Goal: Communication & Community: Participate in discussion

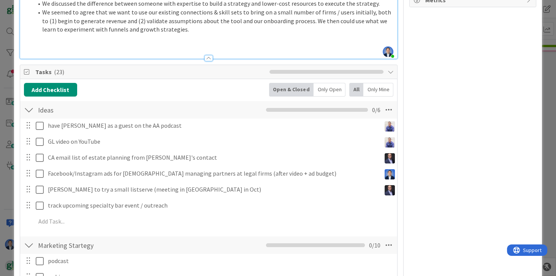
click at [9, 261] on div "ID 101 GreenLine Executing Title 26 / 128 Initial Marketing Strategy Descriptio…" at bounding box center [278, 138] width 556 height 276
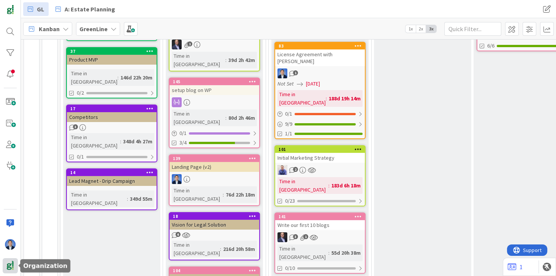
click at [10, 267] on img at bounding box center [10, 265] width 11 height 11
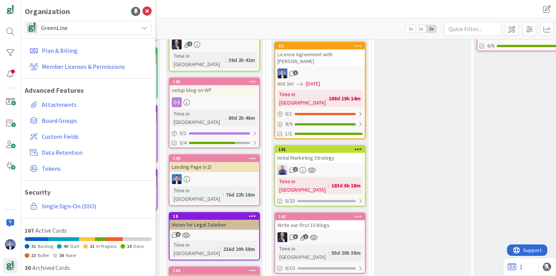
click at [81, 27] on span "GreenLine" at bounding box center [87, 27] width 93 height 11
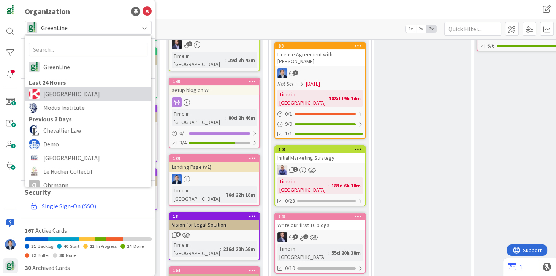
click at [78, 95] on span "[GEOGRAPHIC_DATA]" at bounding box center [95, 93] width 104 height 11
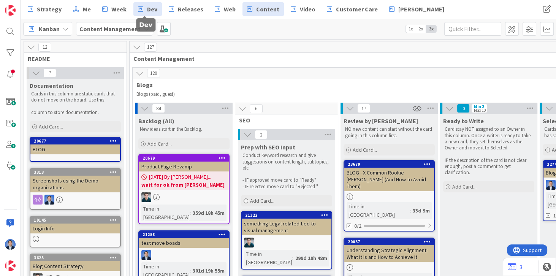
click at [142, 10] on link "Dev" at bounding box center [147, 9] width 28 height 14
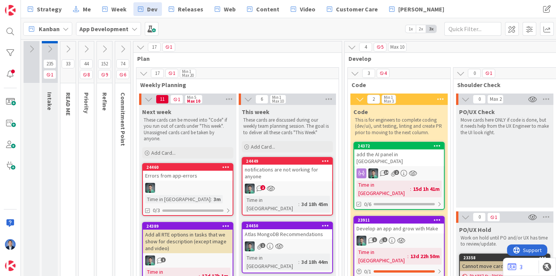
click at [295, 171] on div "notifications are not working for anyone" at bounding box center [287, 173] width 90 height 17
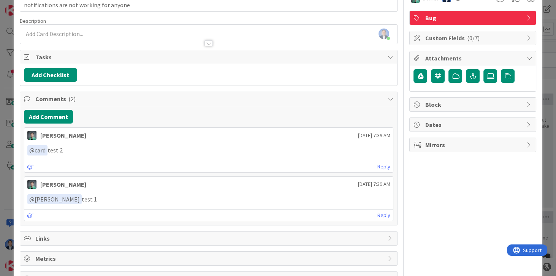
scroll to position [42, 0]
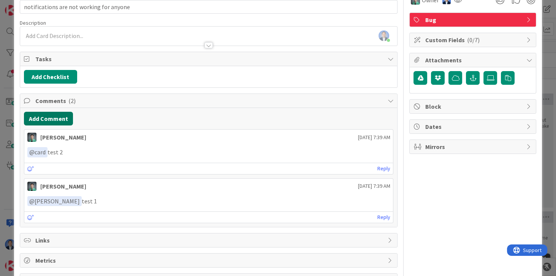
click at [59, 117] on button "Add Comment" at bounding box center [48, 119] width 49 height 14
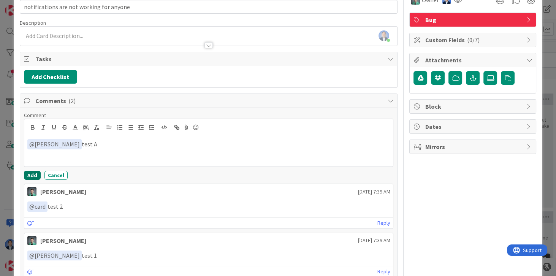
click at [34, 175] on button "Add" at bounding box center [32, 175] width 17 height 9
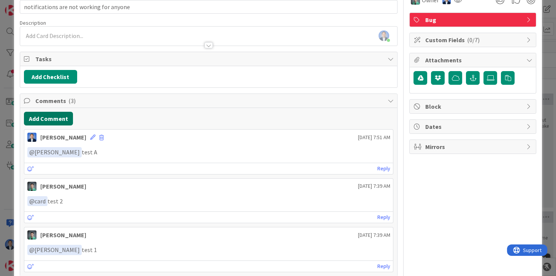
click at [58, 116] on button "Add Comment" at bounding box center [48, 119] width 49 height 14
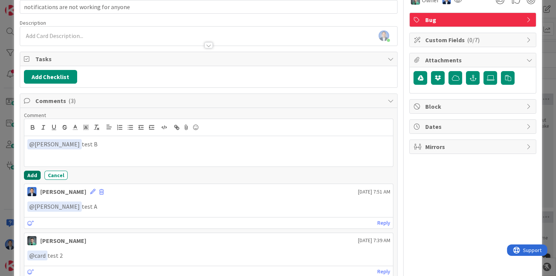
click at [31, 171] on button "Add" at bounding box center [32, 175] width 17 height 9
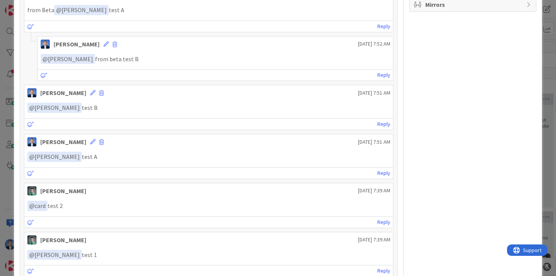
scroll to position [194, 0]
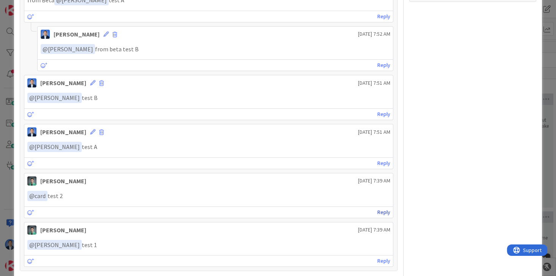
click at [378, 207] on link "Reply" at bounding box center [383, 211] width 13 height 9
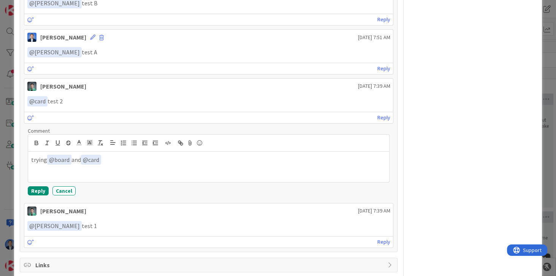
scroll to position [303, 0]
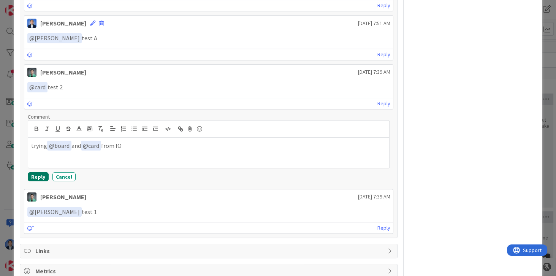
click at [40, 172] on button "Reply" at bounding box center [38, 176] width 21 height 9
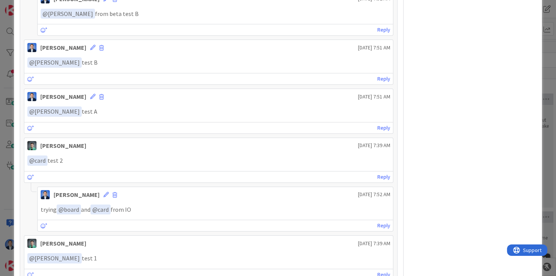
scroll to position [216, 0]
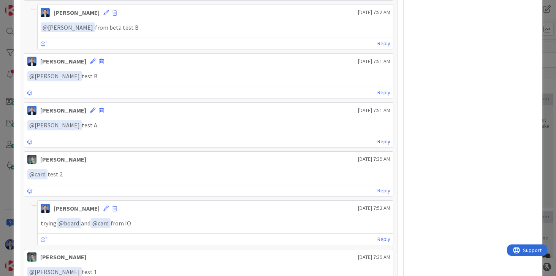
click at [382, 137] on link "Reply" at bounding box center [383, 141] width 13 height 9
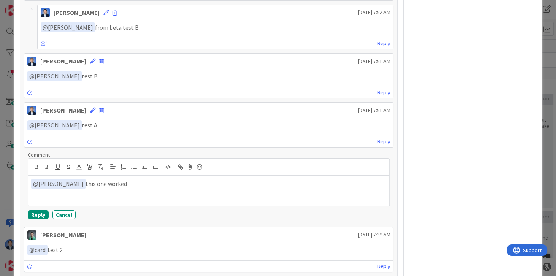
scroll to position [264, 0]
drag, startPoint x: 129, startPoint y: 181, endPoint x: 81, endPoint y: 178, distance: 47.6
click at [81, 179] on p "﻿ @ [PERSON_NAME] ﻿ this one worked" at bounding box center [208, 184] width 355 height 10
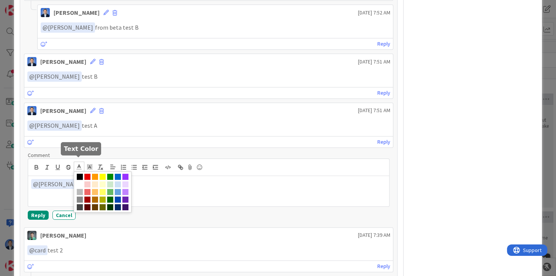
click at [79, 165] on polyline at bounding box center [79, 166] width 3 height 3
click at [86, 174] on span at bounding box center [87, 177] width 6 height 6
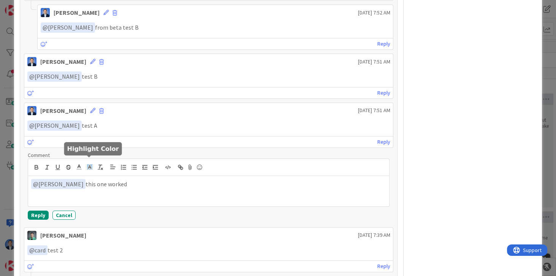
click at [91, 163] on icon at bounding box center [89, 166] width 7 height 7
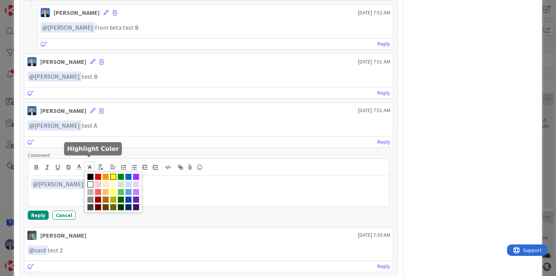
click at [111, 174] on span at bounding box center [113, 177] width 6 height 6
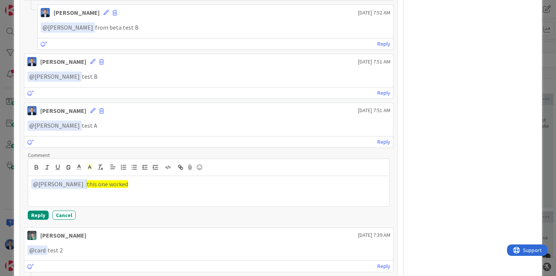
click at [157, 179] on p "﻿ @ [PERSON_NAME] ﻿ this one worked" at bounding box center [208, 184] width 355 height 10
drag, startPoint x: 36, startPoint y: 210, endPoint x: 143, endPoint y: 181, distance: 110.5
click at [143, 182] on div "Comment ﻿ @ [PERSON_NAME] ﻿ this one worked [PERSON_NAME] Reply Cancel" at bounding box center [209, 186] width 362 height 68
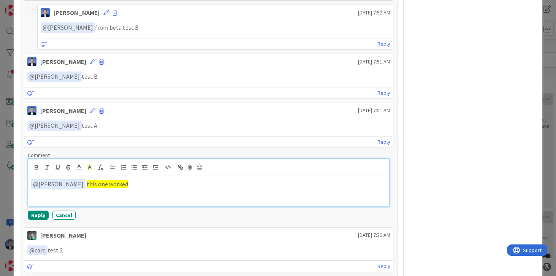
click at [118, 180] on span "this one worked" at bounding box center [107, 184] width 41 height 8
drag, startPoint x: 128, startPoint y: 177, endPoint x: 81, endPoint y: 176, distance: 46.7
click at [81, 179] on p "﻿ @ [PERSON_NAME] ﻿ this one worked" at bounding box center [208, 184] width 355 height 10
copy span "this one worked"
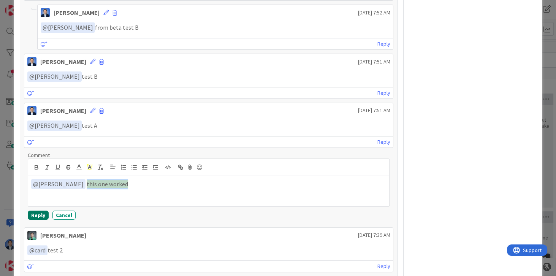
click at [38, 211] on button "Reply" at bounding box center [38, 215] width 21 height 9
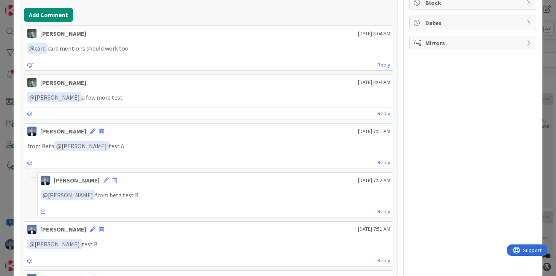
scroll to position [182, 0]
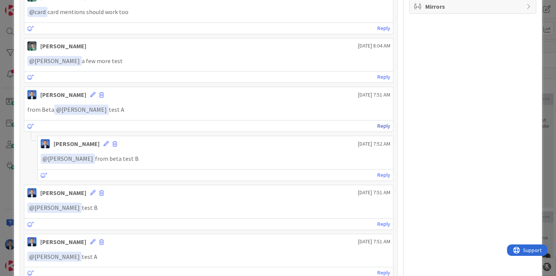
click at [383, 123] on link "Reply" at bounding box center [383, 125] width 13 height 9
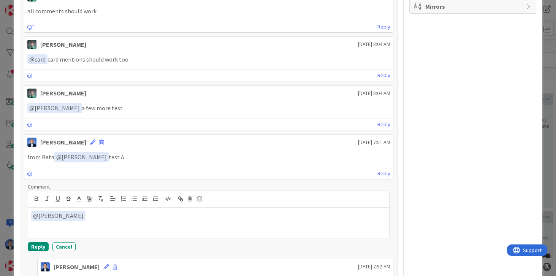
scroll to position [230, 0]
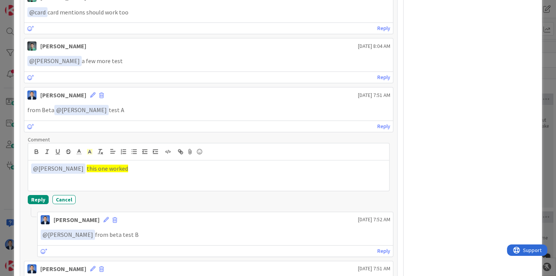
drag, startPoint x: 136, startPoint y: 107, endPoint x: 24, endPoint y: 101, distance: 112.3
click at [24, 102] on div "from Beta ﻿ @ [PERSON_NAME] ﻿ test A" at bounding box center [208, 110] width 369 height 16
copy p "from Beta ﻿ @ [PERSON_NAME] ﻿ test A"
click at [146, 230] on p "﻿ @ [PERSON_NAME] ﻿ from beta test B" at bounding box center [216, 235] width 350 height 10
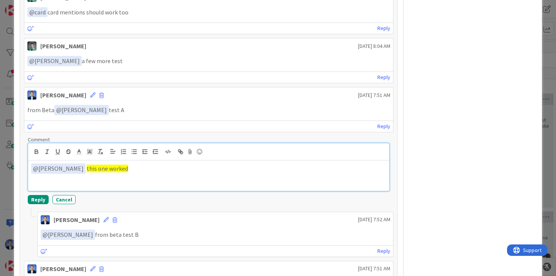
click at [139, 165] on p "﻿ @ [PERSON_NAME] ﻿ this one worked" at bounding box center [208, 168] width 355 height 10
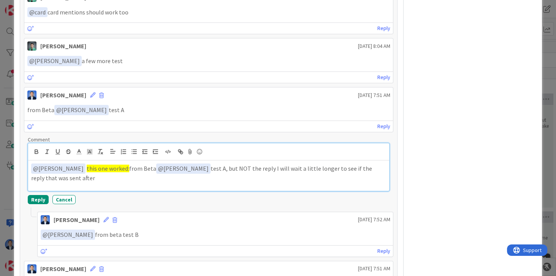
drag, startPoint x: 125, startPoint y: 165, endPoint x: 136, endPoint y: 174, distance: 14.3
click at [136, 174] on p "﻿ @ [PERSON_NAME] ﻿ this one worked: from Beta ﻿ @ [PERSON_NAME] ﻿ test A, but …" at bounding box center [208, 172] width 355 height 19
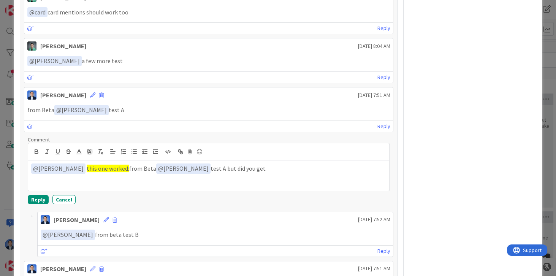
drag, startPoint x: 147, startPoint y: 232, endPoint x: 12, endPoint y: 226, distance: 135.0
click at [12, 226] on div "ID 24449 App Development This week Title 40 / 128 notifications are not working…" at bounding box center [278, 138] width 556 height 276
copy p "﻿ @ [PERSON_NAME] ﻿ from beta test B"
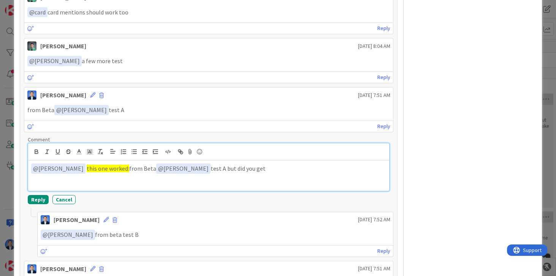
click at [296, 166] on p "﻿ @ [PERSON_NAME] ﻿ this one worked: from Beta ﻿ @ [PERSON_NAME] ﻿ test A but d…" at bounding box center [208, 168] width 355 height 10
drag, startPoint x: 359, startPoint y: 165, endPoint x: 265, endPoint y: 166, distance: 94.6
click at [265, 166] on p "﻿ @ [PERSON_NAME] ﻿ this one worked: from Beta ﻿ @ [PERSON_NAME] ﻿ test A but d…" at bounding box center [208, 168] width 355 height 10
copy p "﻿ @ [PERSON_NAME] ﻿ from beta test B"
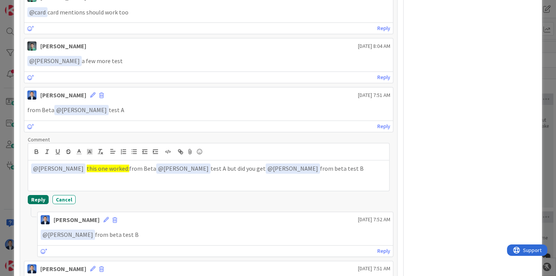
click at [39, 196] on button "Reply" at bounding box center [38, 199] width 21 height 9
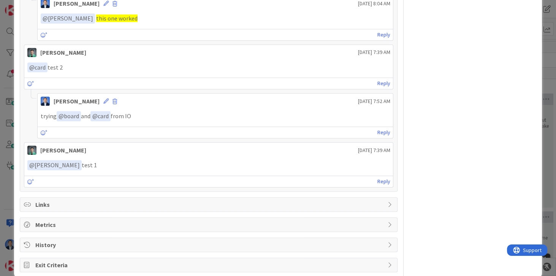
scroll to position [534, 0]
click at [382, 127] on link "Reply" at bounding box center [383, 131] width 13 height 9
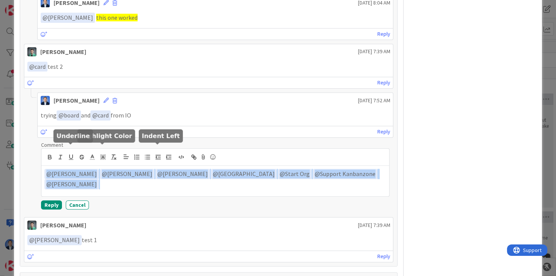
drag, startPoint x: 369, startPoint y: 164, endPoint x: 33, endPoint y: 144, distance: 336.5
click at [33, 144] on div "[PERSON_NAME] [DATE] 7:52 AM trying ﻿ @ board ﻿ and ﻿ @ card ﻿ from IO [DATE] 7…" at bounding box center [209, 152] width 370 height 121
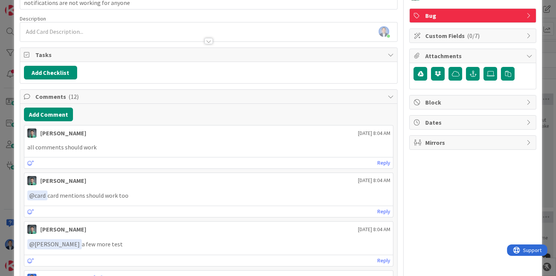
scroll to position [0, 0]
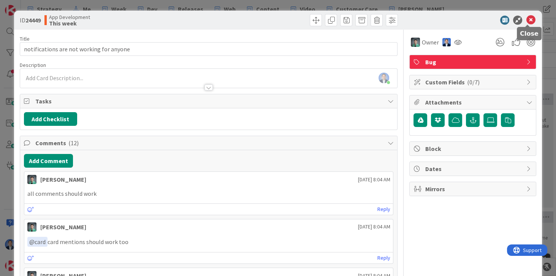
click at [527, 21] on icon at bounding box center [530, 20] width 9 height 9
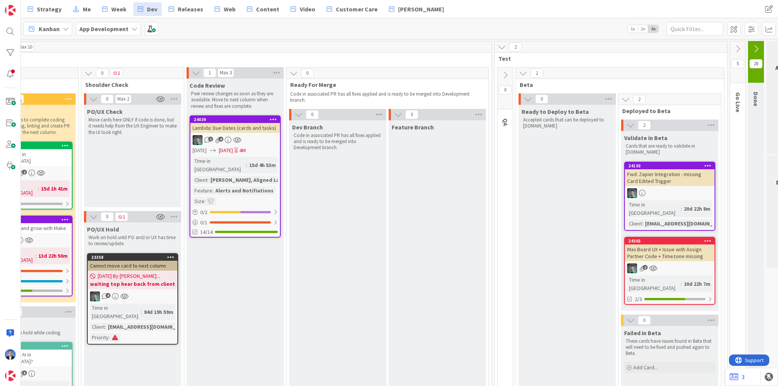
scroll to position [0, 404]
